Goal: Check status: Check status

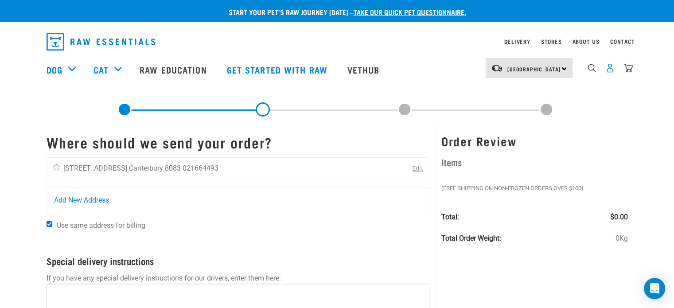
click at [605, 73] on img "dropdown navigation" at bounding box center [609, 67] width 9 height 9
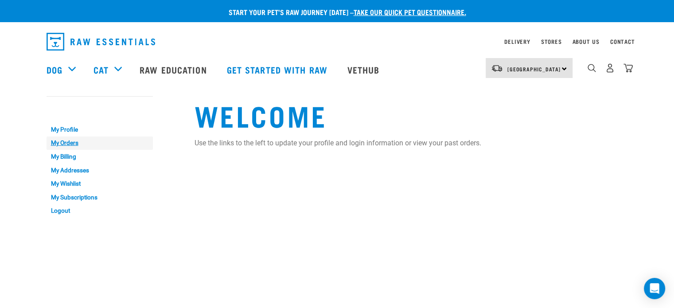
click at [65, 143] on link "My Orders" at bounding box center [100, 143] width 106 height 14
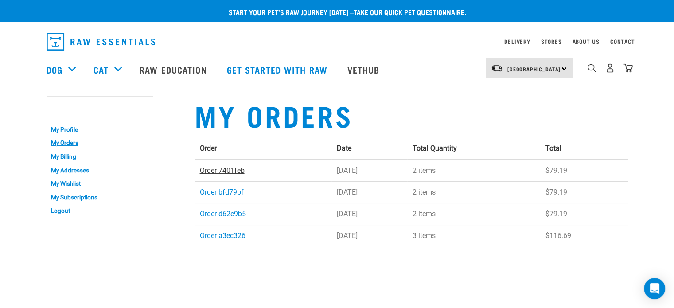
click at [218, 171] on link "Order 7401feb" at bounding box center [222, 170] width 45 height 8
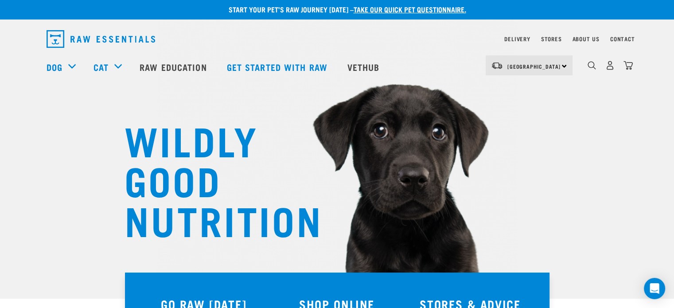
scroll to position [18, 0]
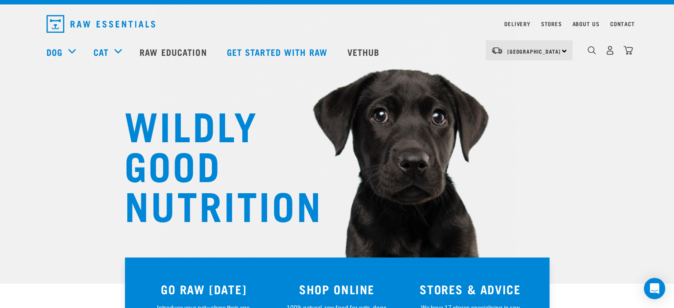
click at [516, 17] on nav "Delivery Stores About Us Contact" at bounding box center [336, 24] width 595 height 25
click at [515, 24] on link "Delivery" at bounding box center [517, 23] width 26 height 3
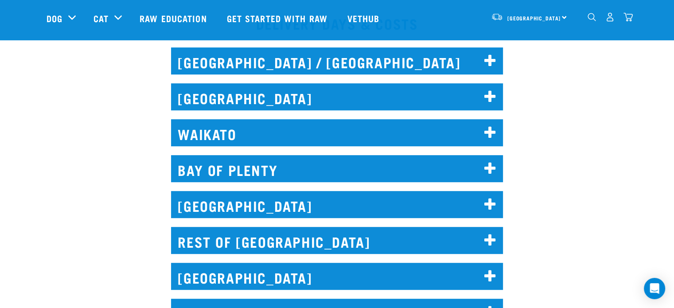
scroll to position [432, 0]
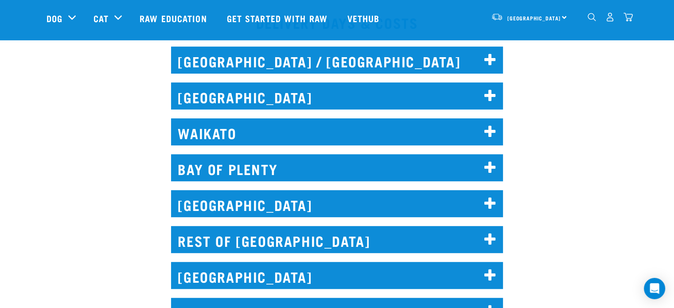
click at [221, 268] on h2 "CHRISTCHURCH" at bounding box center [337, 275] width 332 height 27
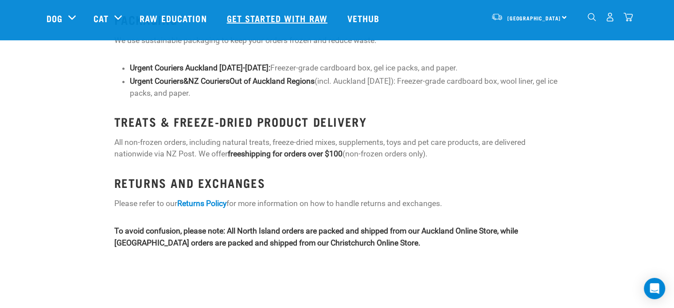
scroll to position [1453, 0]
